Goal: Task Accomplishment & Management: Complete application form

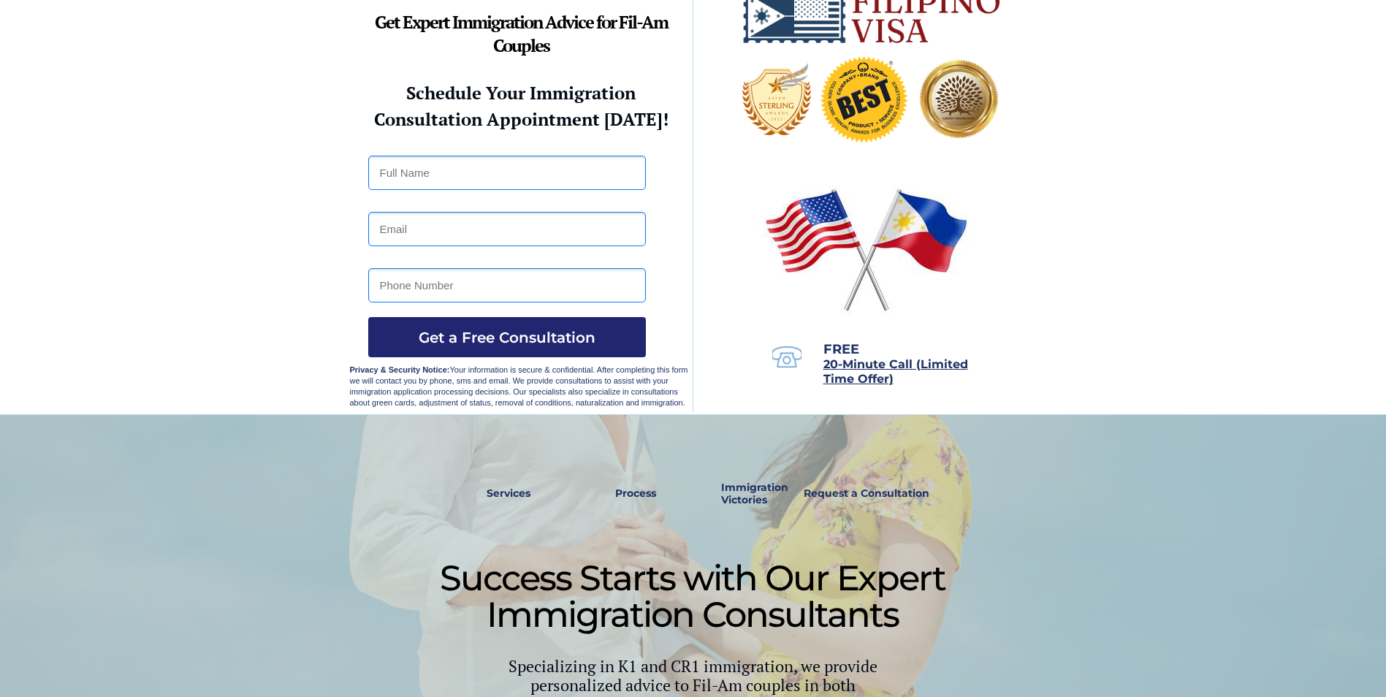
scroll to position [73, 0]
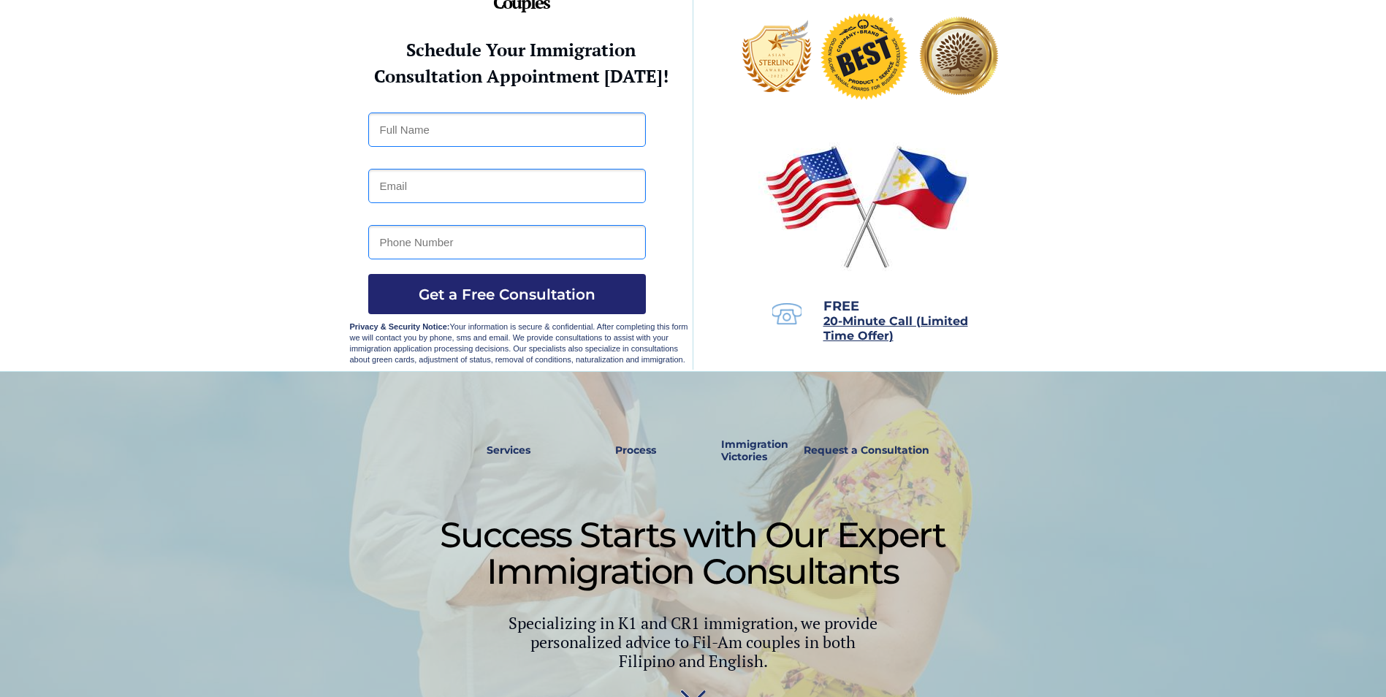
click at [483, 115] on input "text" at bounding box center [507, 129] width 278 height 34
type input "[PERSON_NAME] Mana-ay"
type input "[EMAIL_ADDRESS][DOMAIN_NAME]"
type input "981760706"
click at [453, 300] on span "Get a Free Consultation" at bounding box center [507, 295] width 278 height 18
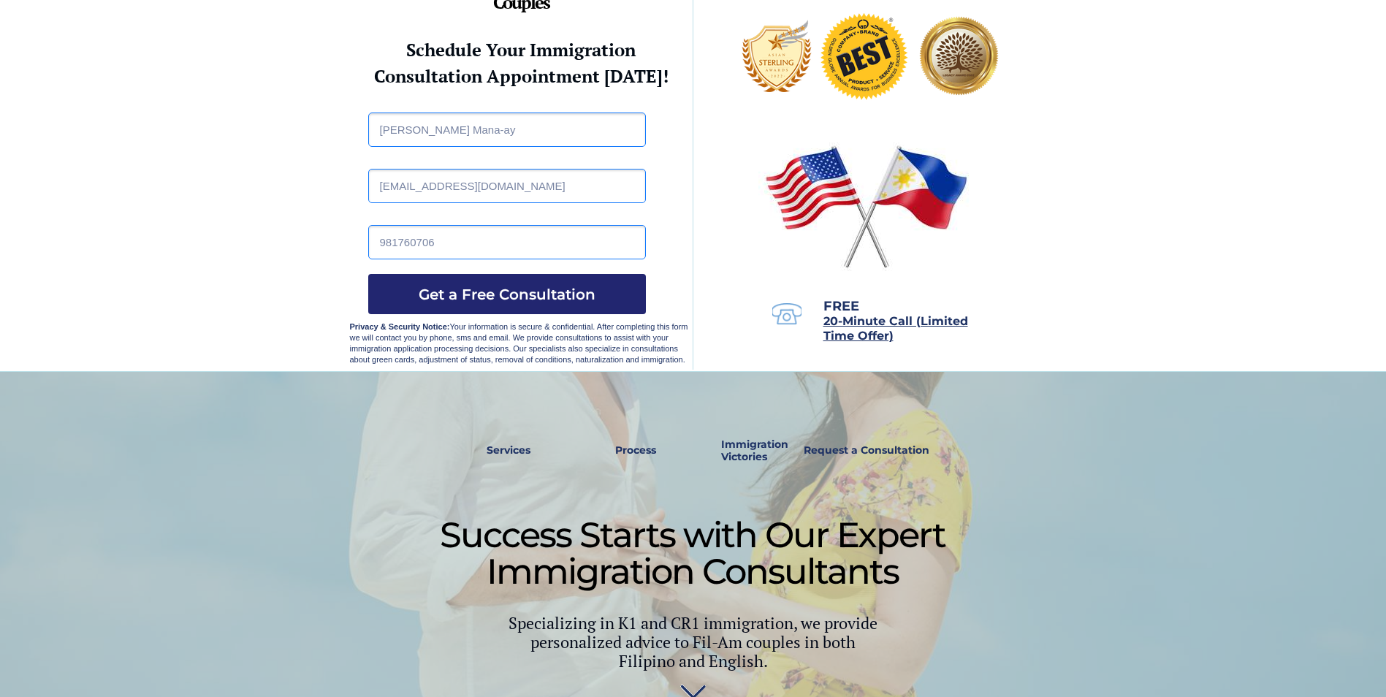
click at [408, 246] on input "981760706" at bounding box center [507, 242] width 278 height 34
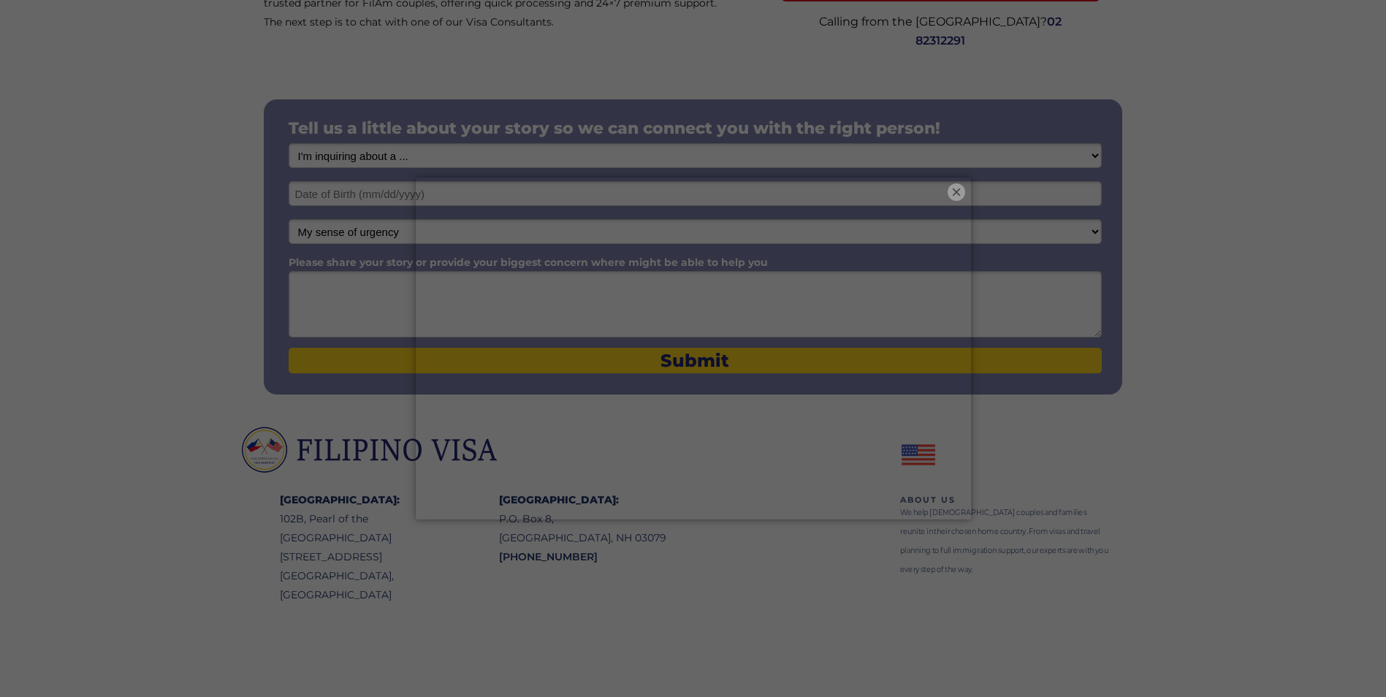
click at [958, 188] on button "×" at bounding box center [956, 192] width 18 height 18
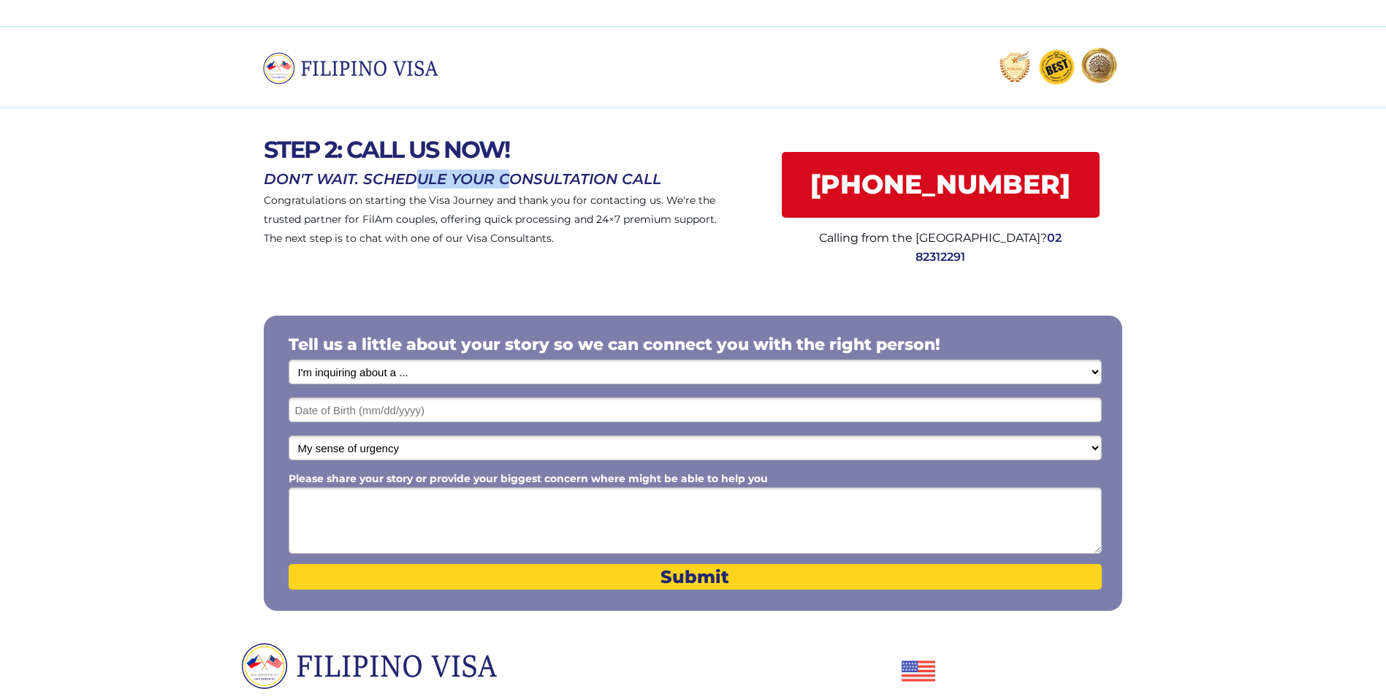
drag, startPoint x: 419, startPoint y: 181, endPoint x: 514, endPoint y: 177, distance: 95.1
click at [514, 177] on span "DON'T WAIT. SCHEDULE YOUR CONSULTATION CALL" at bounding box center [462, 179] width 397 height 18
drag, startPoint x: 514, startPoint y: 177, endPoint x: 605, endPoint y: 224, distance: 102.3
click at [605, 224] on span "Congratulations on starting the Visa Journey and thank you for contacting us. W…" at bounding box center [490, 219] width 453 height 51
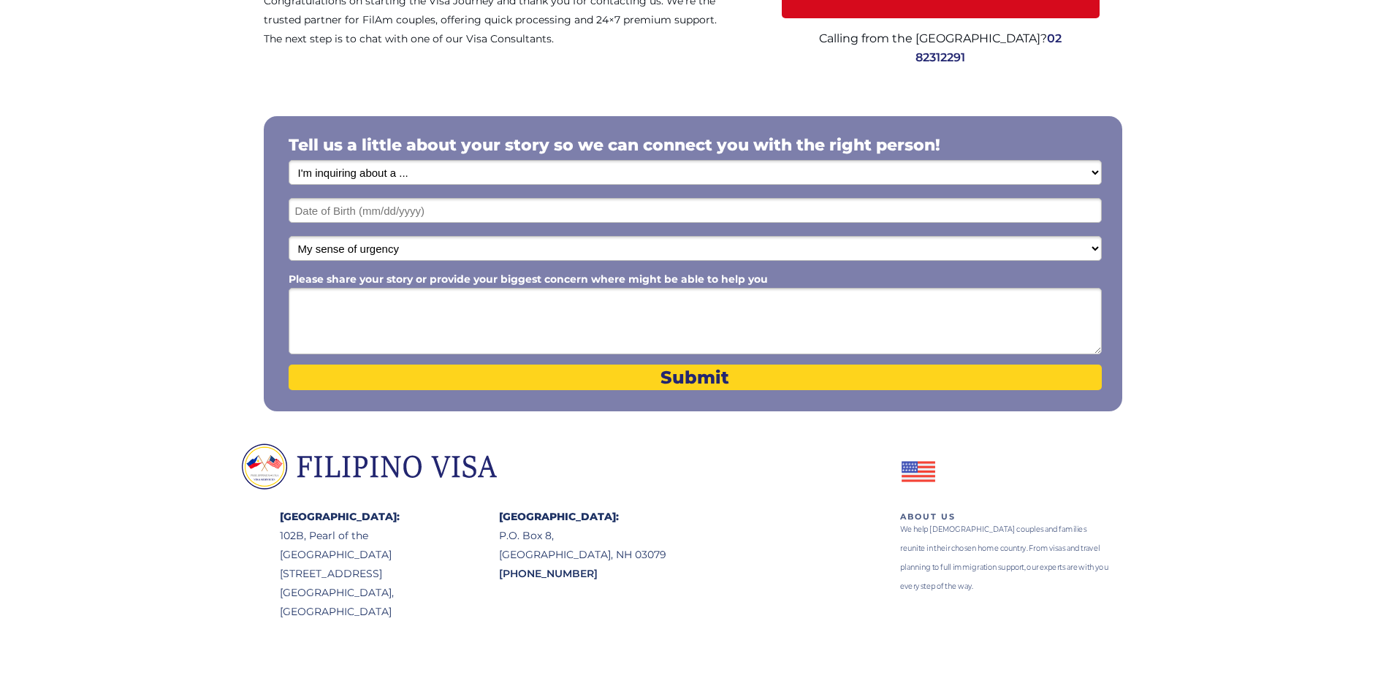
scroll to position [216, 0]
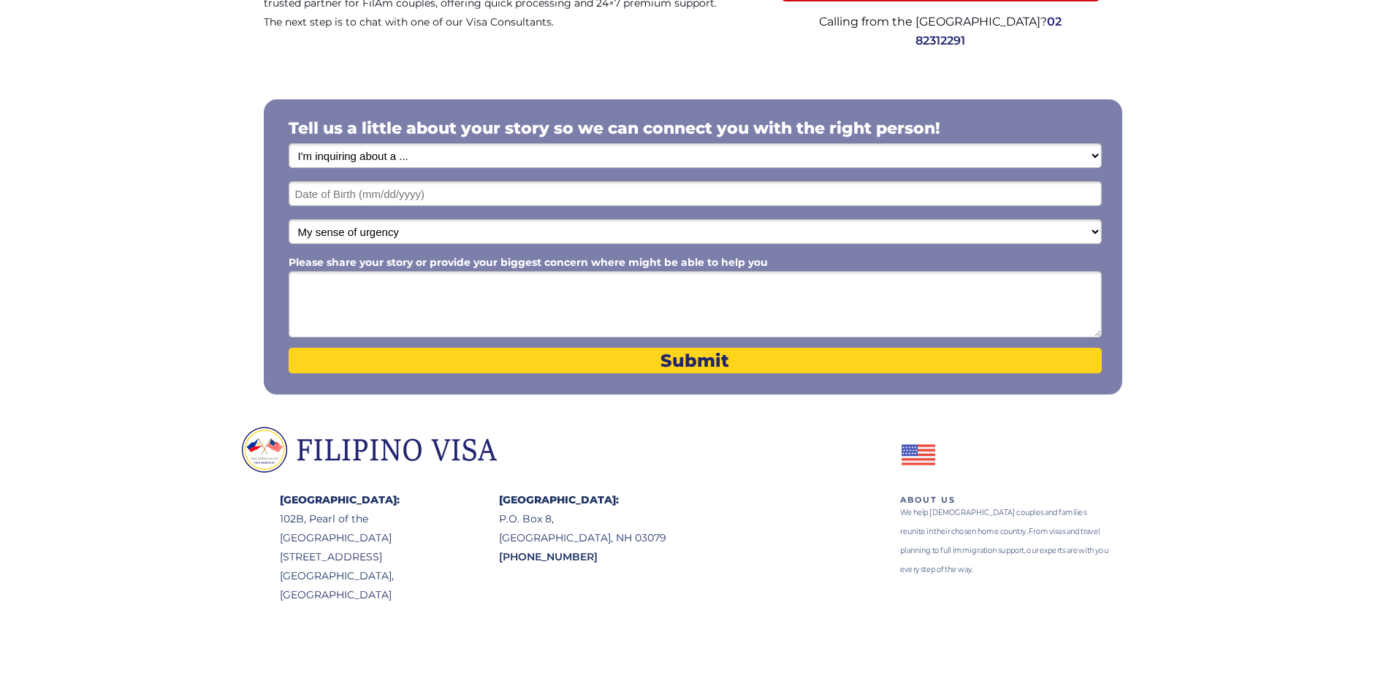
click at [576, 152] on select "I'm inquiring about a ... I don't know or other services Retirement Visa for Th…" at bounding box center [695, 155] width 813 height 25
click at [190, 251] on div at bounding box center [693, 245] width 1386 height 362
click at [396, 290] on textarea "Please share your story or provide your biggest concern where might be able to …" at bounding box center [695, 304] width 813 height 66
click at [734, 527] on div at bounding box center [693, 536] width 1386 height 218
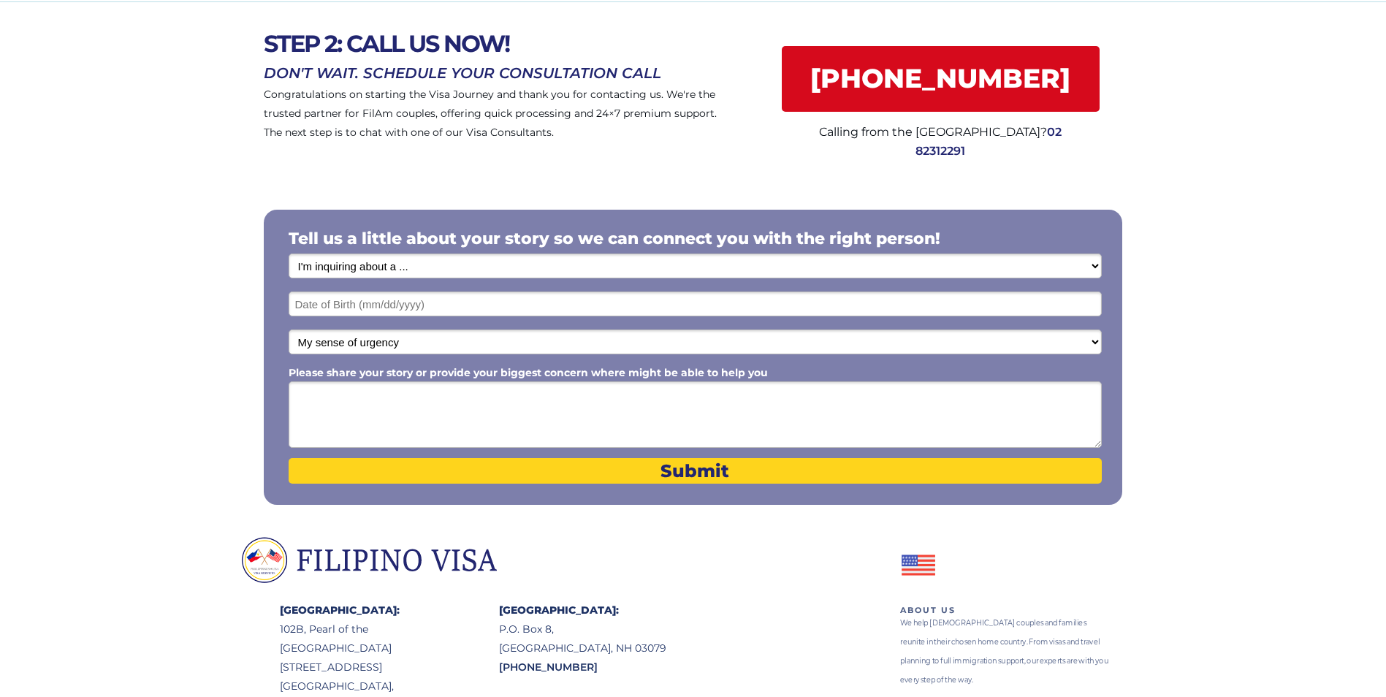
scroll to position [0, 0]
